Goal: Task Accomplishment & Management: Use online tool/utility

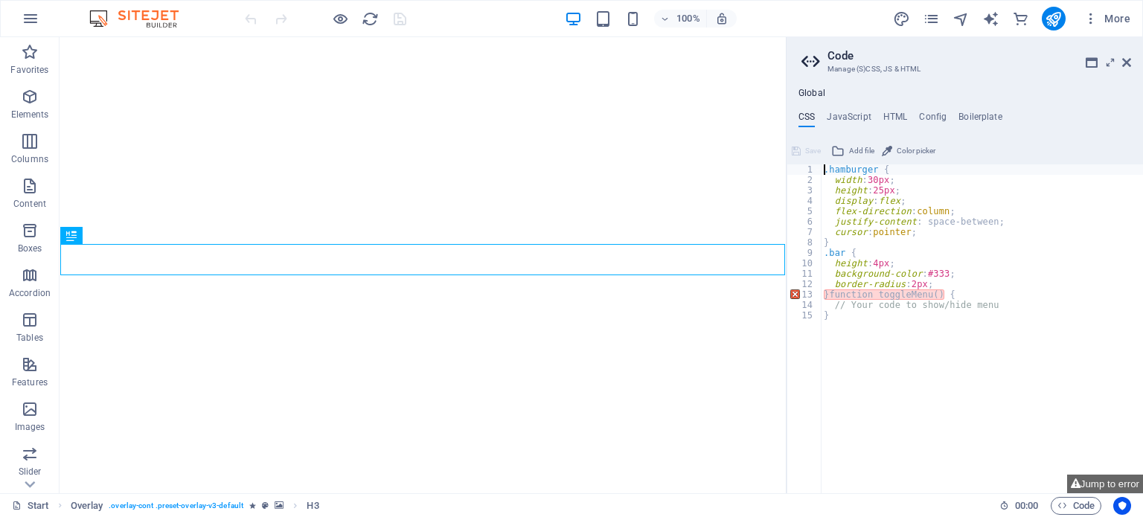
type textarea ".hamburger {"
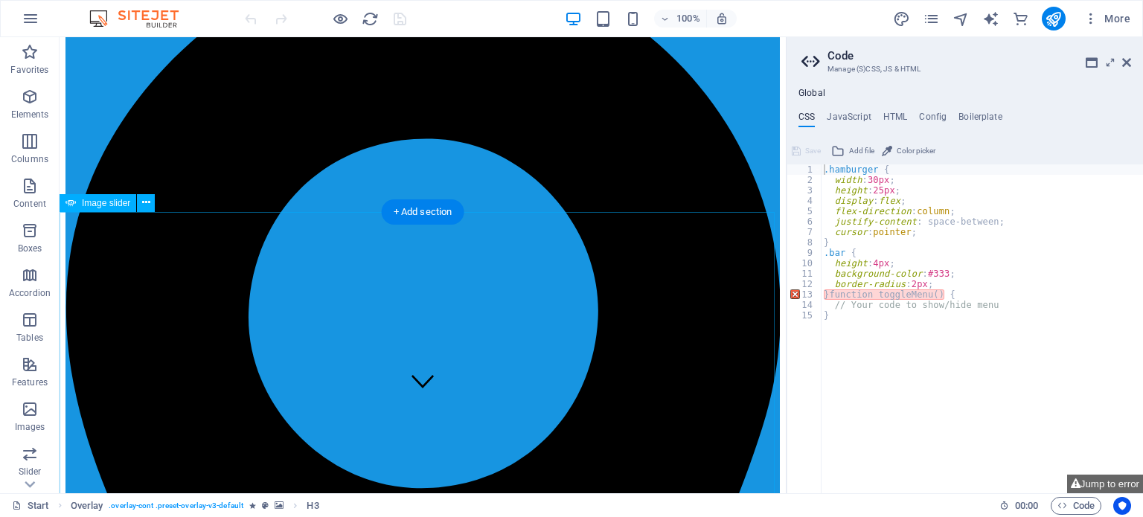
scroll to position [12, 0]
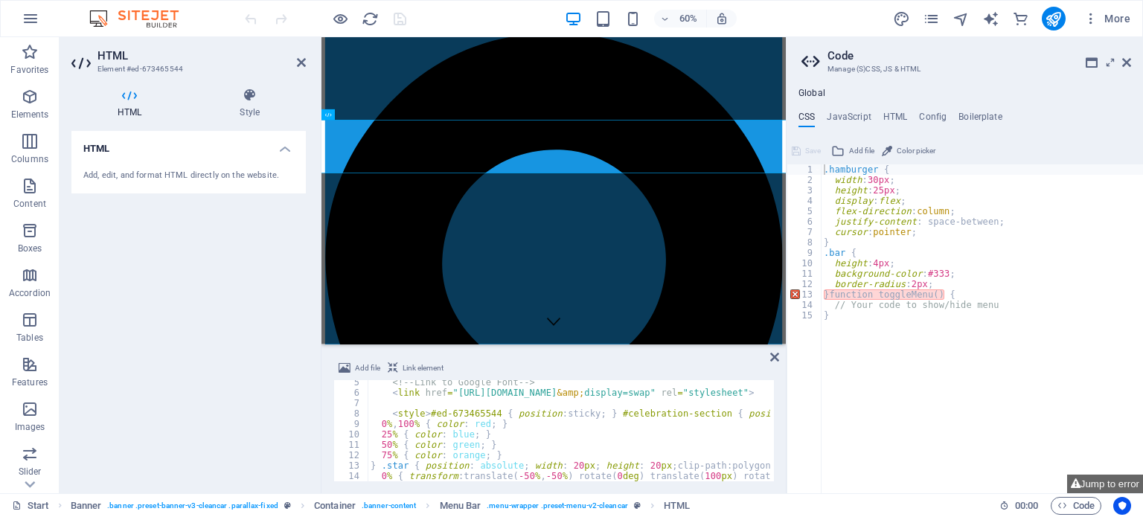
scroll to position [89, 0]
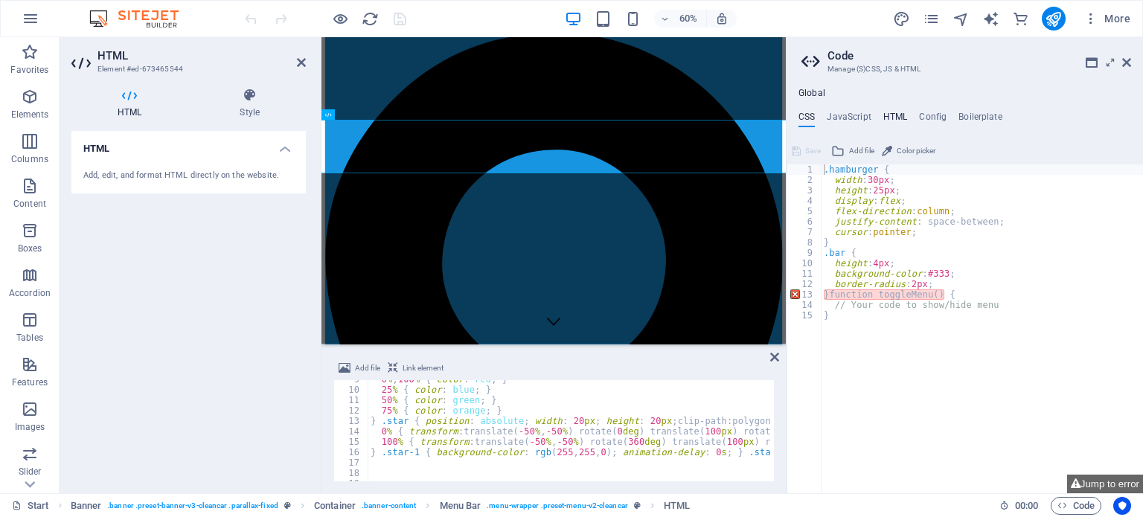
click at [898, 118] on h4 "HTML" at bounding box center [895, 120] width 25 height 16
type textarea "{{content}}"
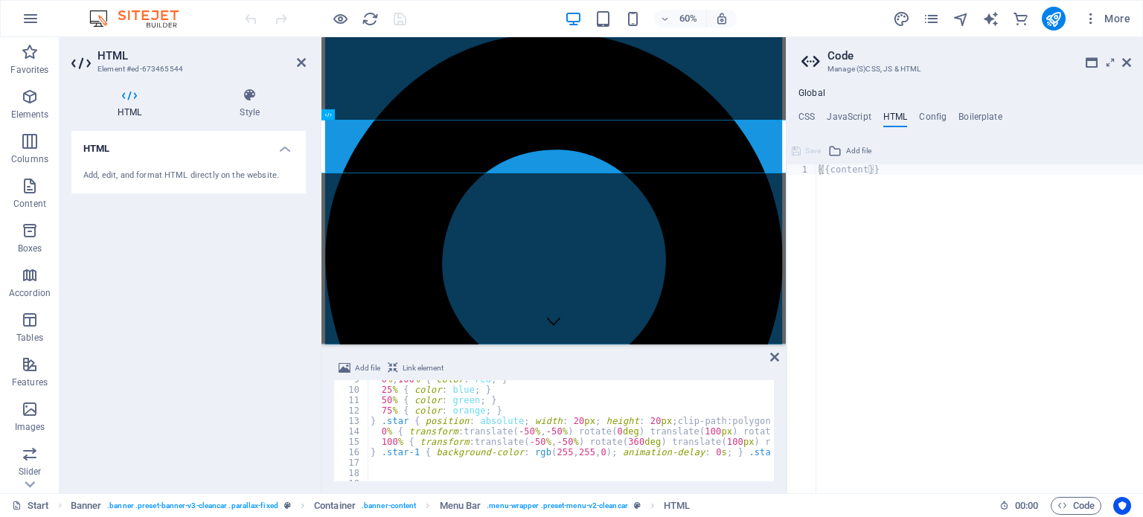
click at [107, 163] on div "Add, edit, and format HTML directly on the website." at bounding box center [188, 176] width 234 height 36
click at [115, 178] on div "Add, edit, and format HTML directly on the website." at bounding box center [188, 176] width 211 height 13
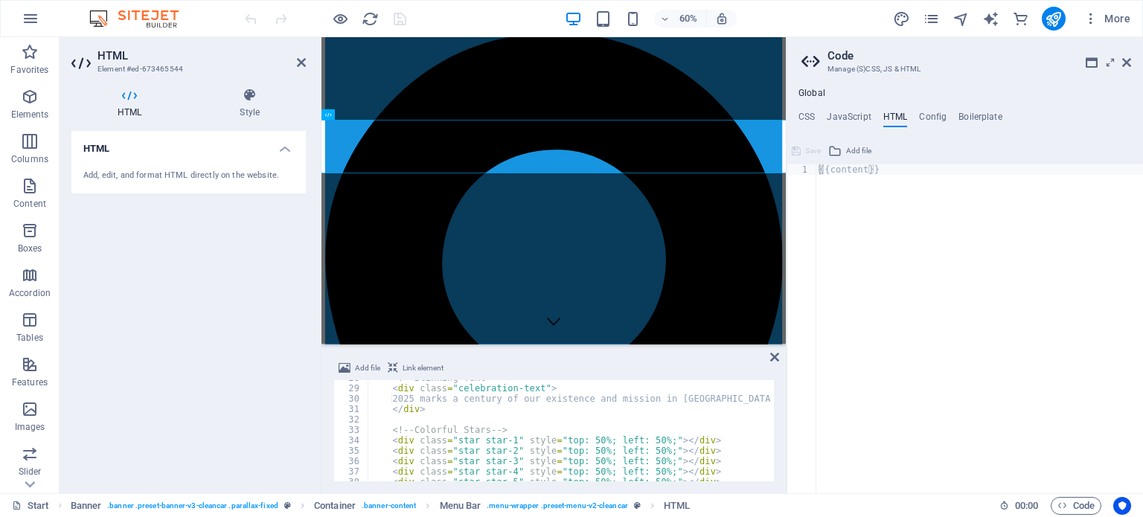
scroll to position [289, 0]
click at [301, 65] on icon at bounding box center [301, 63] width 9 height 12
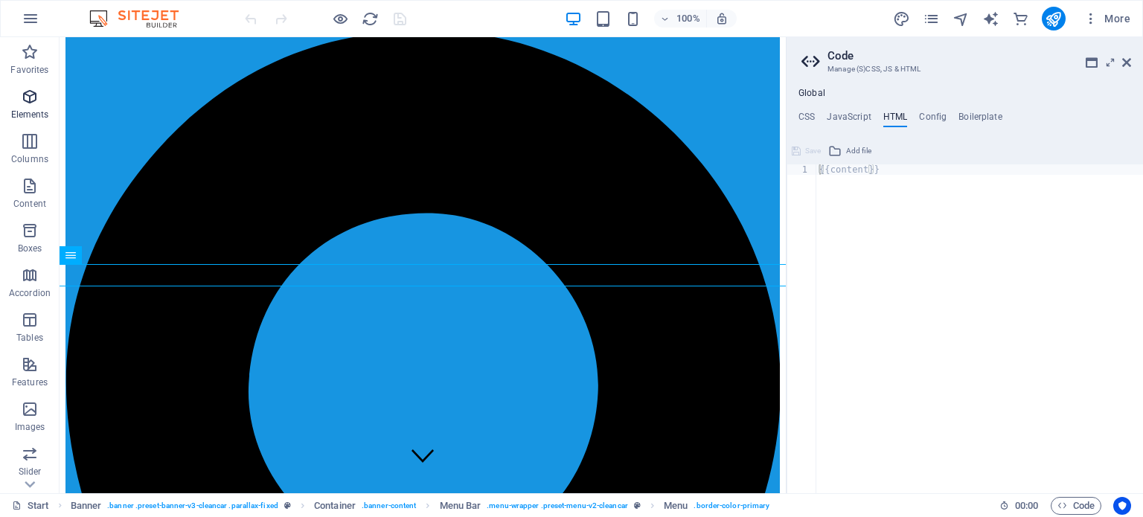
click at [28, 92] on icon "button" at bounding box center [30, 97] width 18 height 18
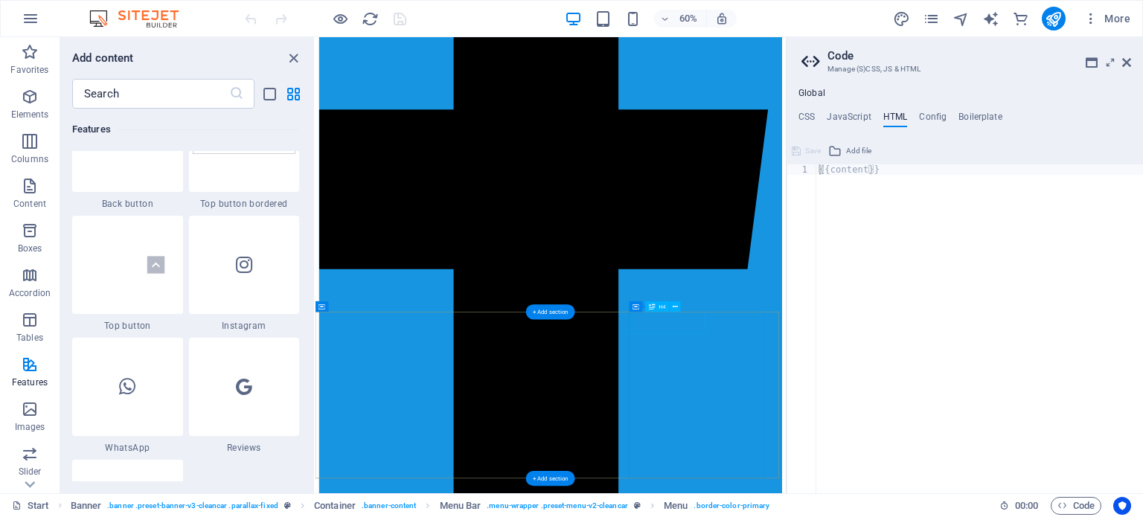
scroll to position [3325, 0]
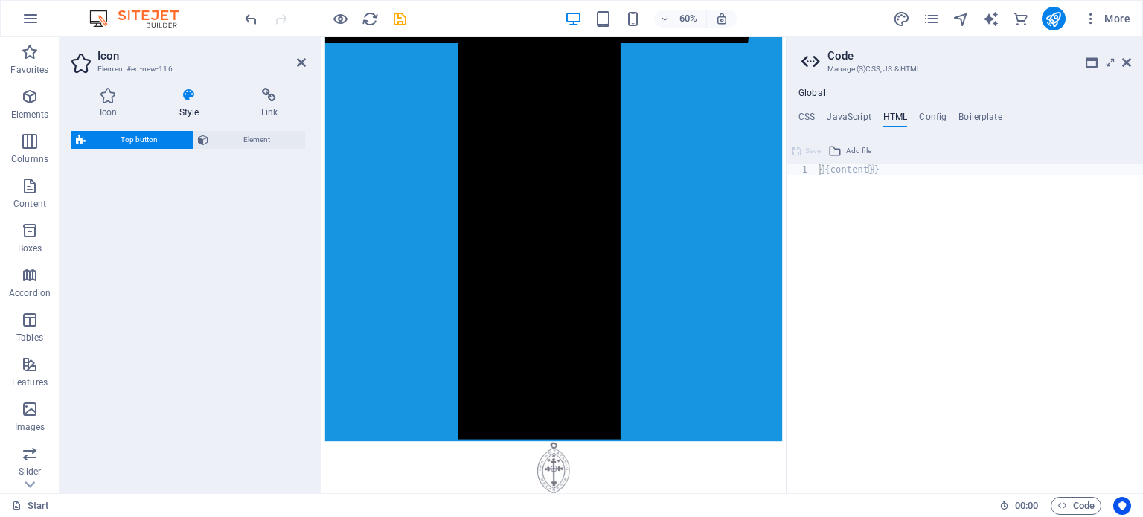
select select "rem"
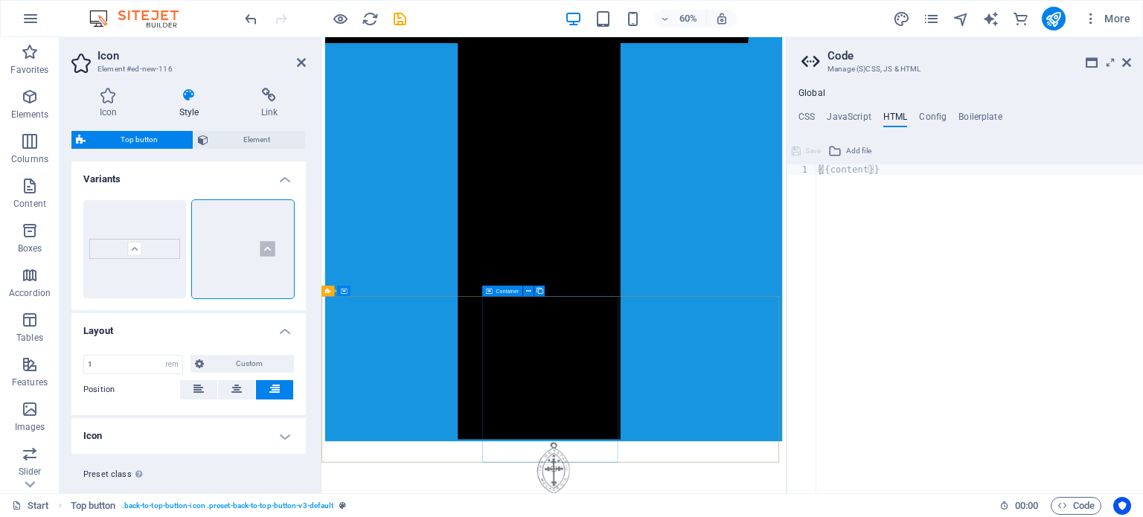
scroll to position [3323, 0]
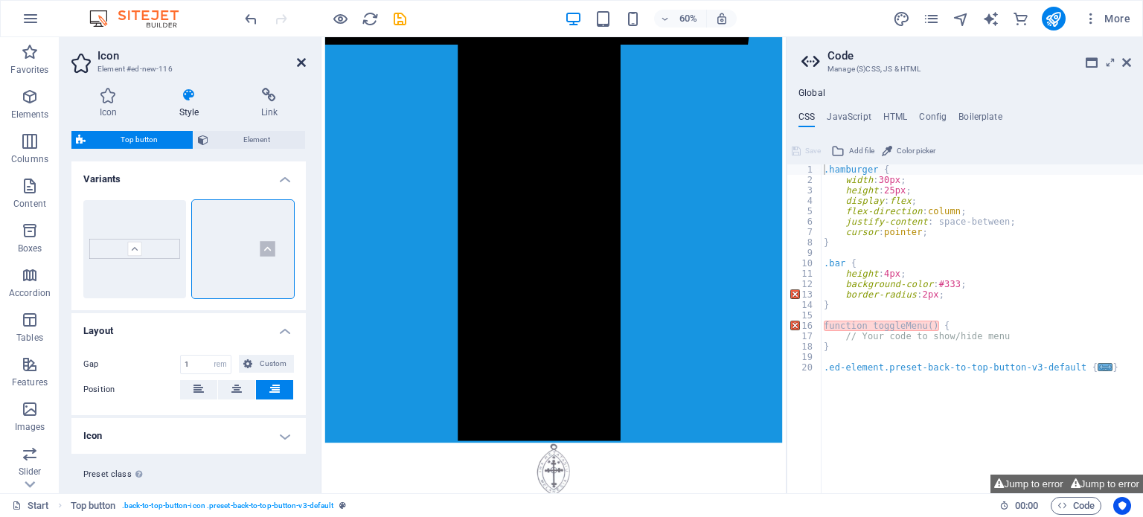
click at [301, 60] on icon at bounding box center [301, 63] width 9 height 12
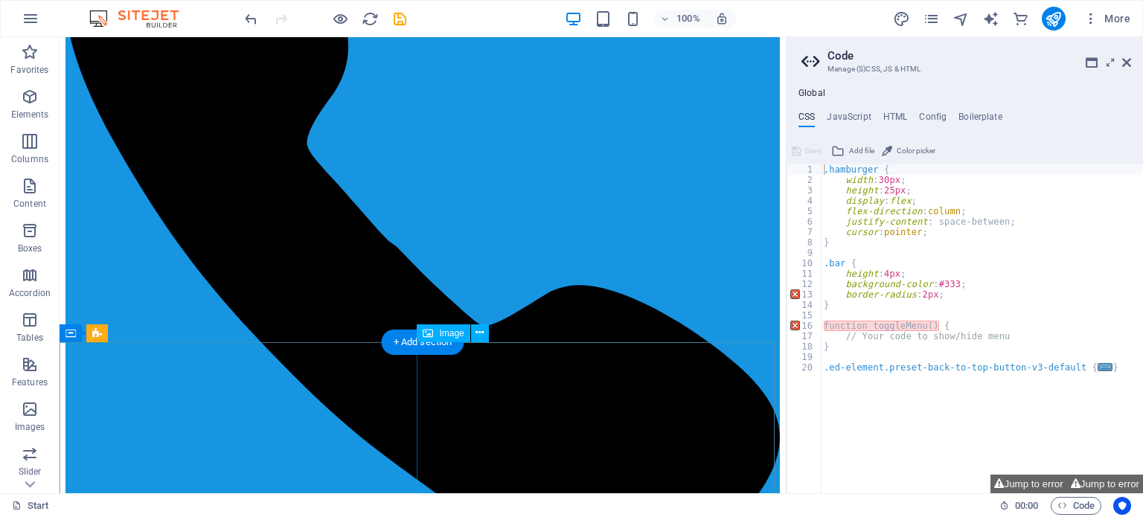
scroll to position [1476, 0]
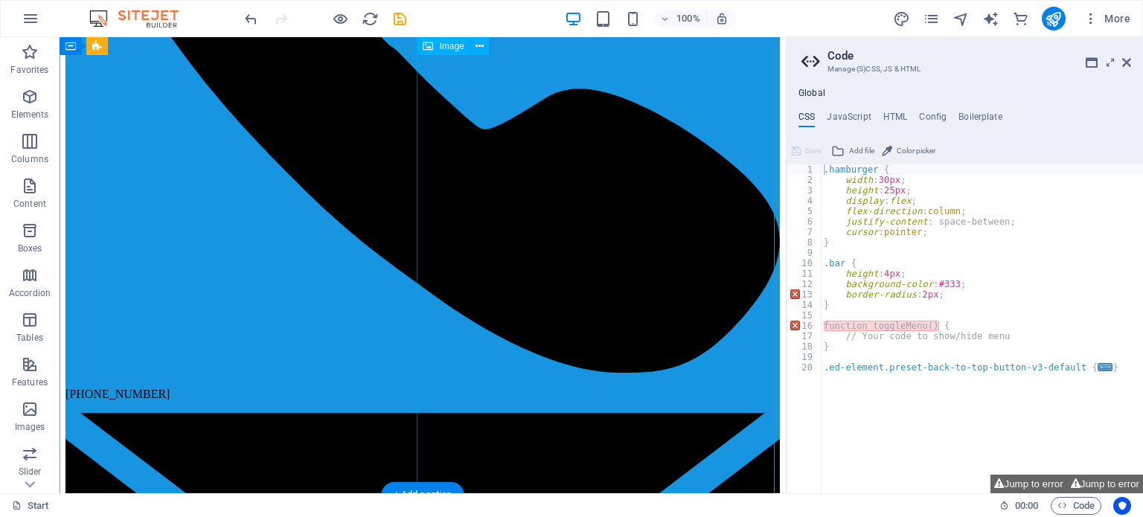
select select "px"
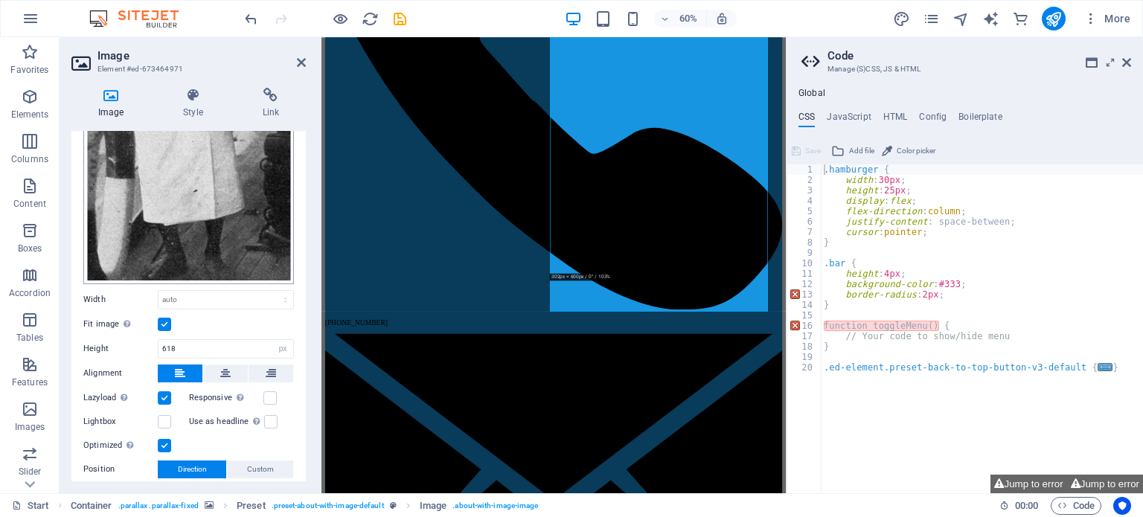
scroll to position [298, 0]
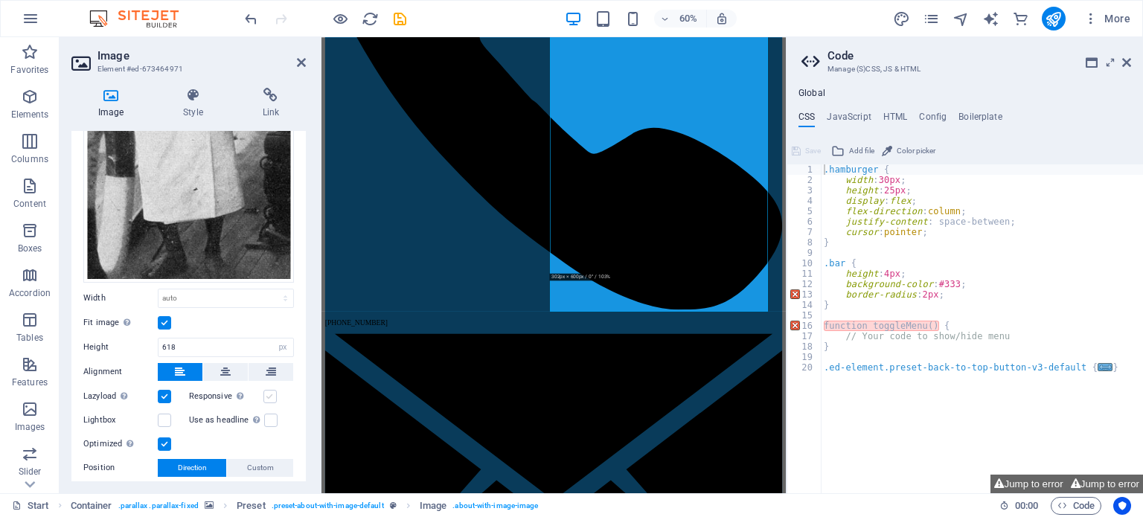
click at [265, 390] on label at bounding box center [269, 396] width 13 height 13
click at [0, 0] on input "Responsive Automatically load retina image and smartphone optimized sizes." at bounding box center [0, 0] width 0 height 0
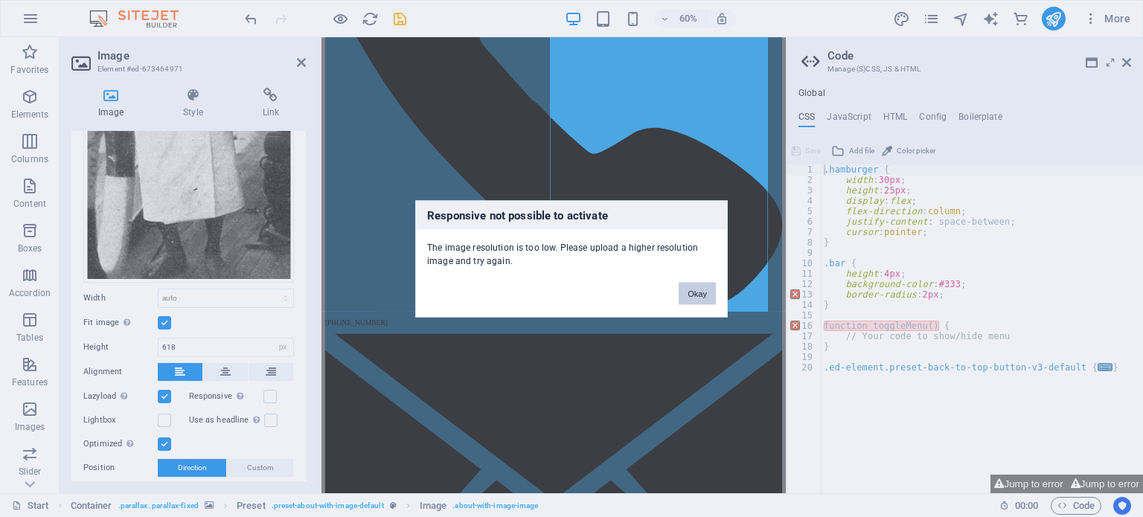
click at [696, 291] on button "Okay" at bounding box center [697, 293] width 37 height 22
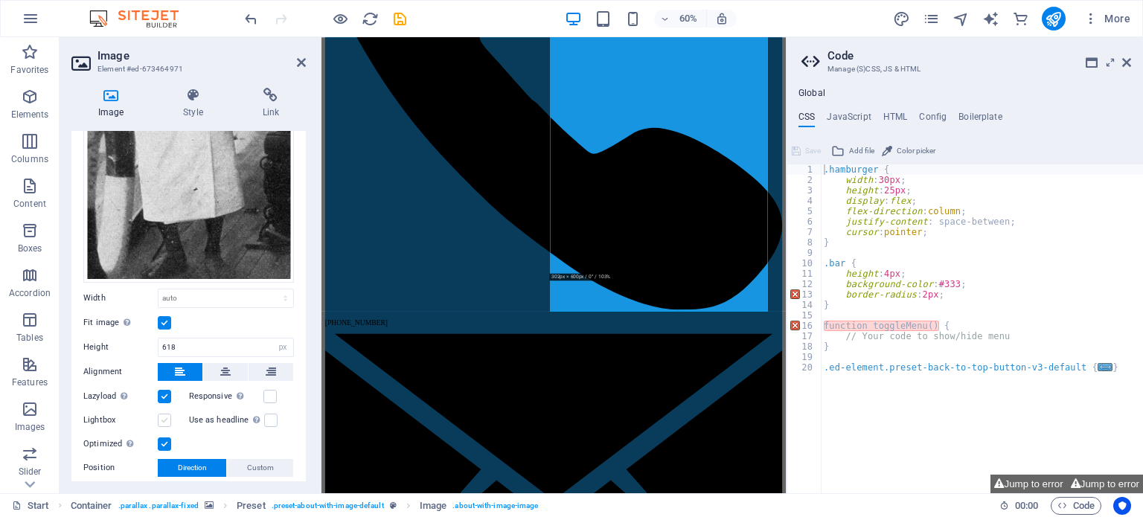
click at [164, 414] on label at bounding box center [164, 420] width 13 height 13
click at [0, 0] on input "Lightbox" at bounding box center [0, 0] width 0 height 0
click at [273, 390] on label at bounding box center [269, 396] width 13 height 13
click at [0, 0] on input "Responsive Automatically load retina image and smartphone optimized sizes." at bounding box center [0, 0] width 0 height 0
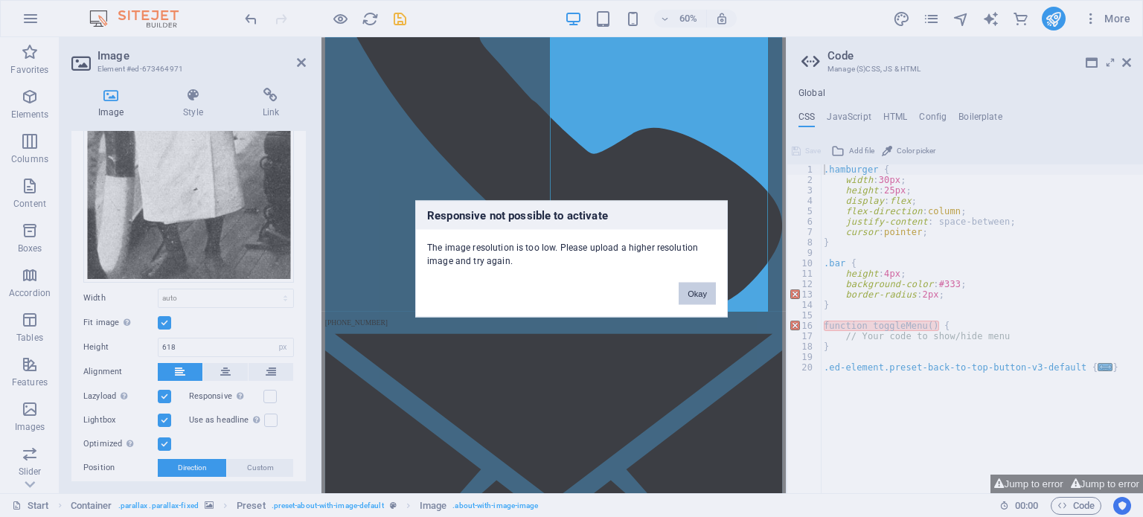
click at [691, 290] on button "Okay" at bounding box center [697, 293] width 37 height 22
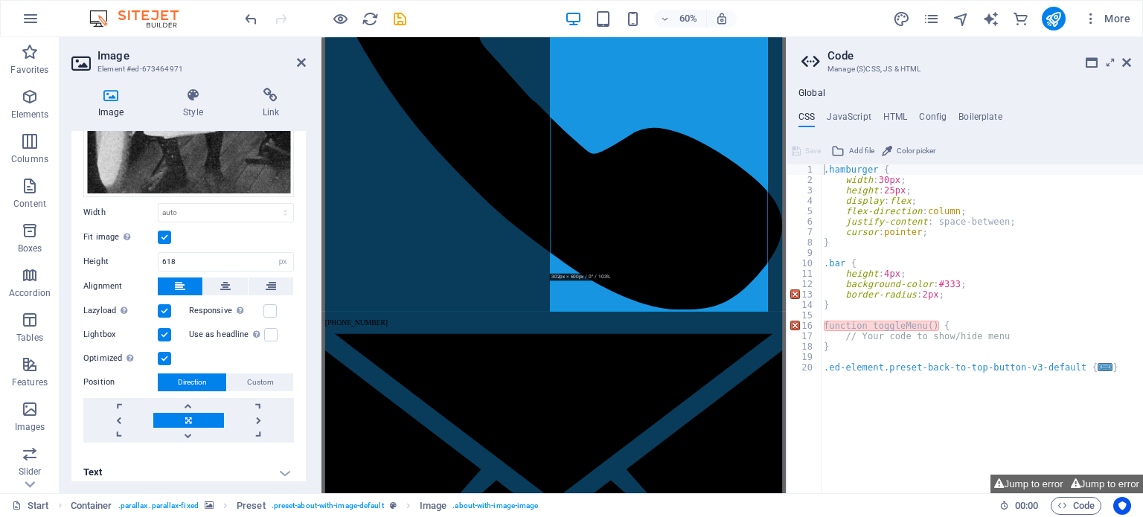
scroll to position [386, 0]
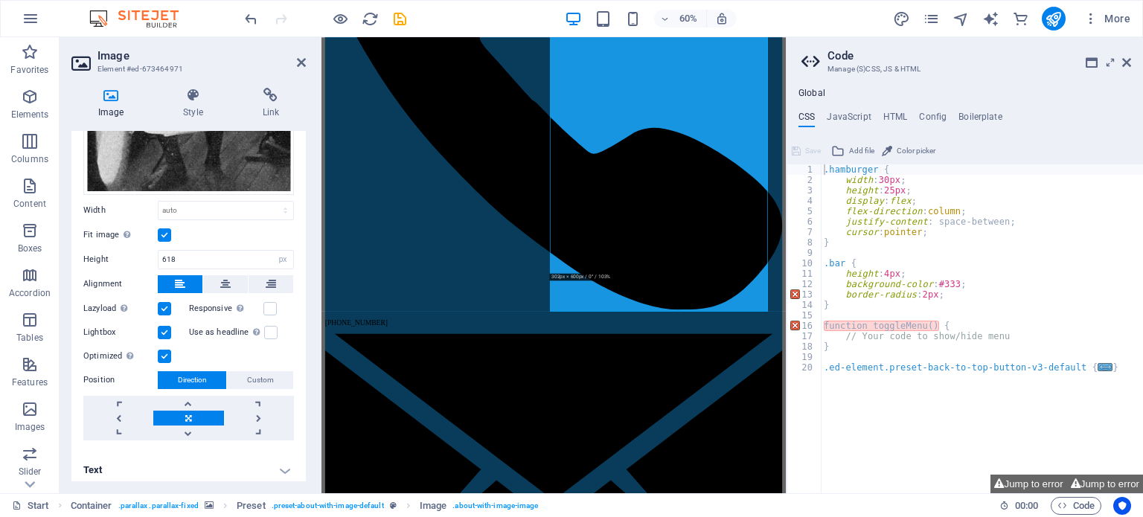
click at [889, 289] on div ".hamburger { width : 30px ; height : 25px ; display : flex ; flex-direction : c…" at bounding box center [982, 339] width 322 height 350
click at [1102, 482] on button "Jump to error" at bounding box center [1105, 484] width 76 height 19
click at [1033, 479] on button "Jump to error" at bounding box center [1029, 484] width 76 height 19
type textarea "function toggleMenu() {"
